Goal: Information Seeking & Learning: Find specific page/section

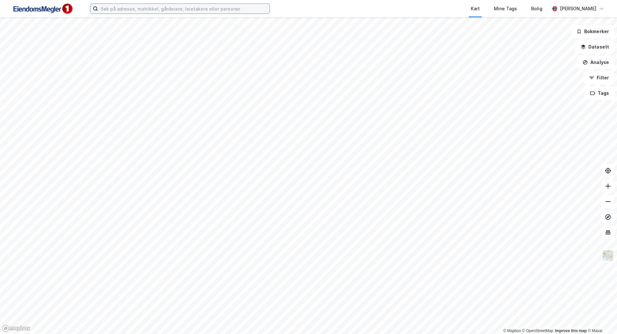
click at [200, 9] on input at bounding box center [184, 9] width 172 height 10
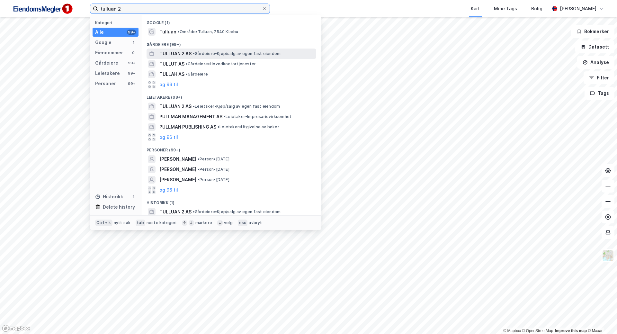
type input "tulluan 2"
click at [195, 55] on span "•" at bounding box center [194, 53] width 2 height 5
